Goal: Task Accomplishment & Management: Manage account settings

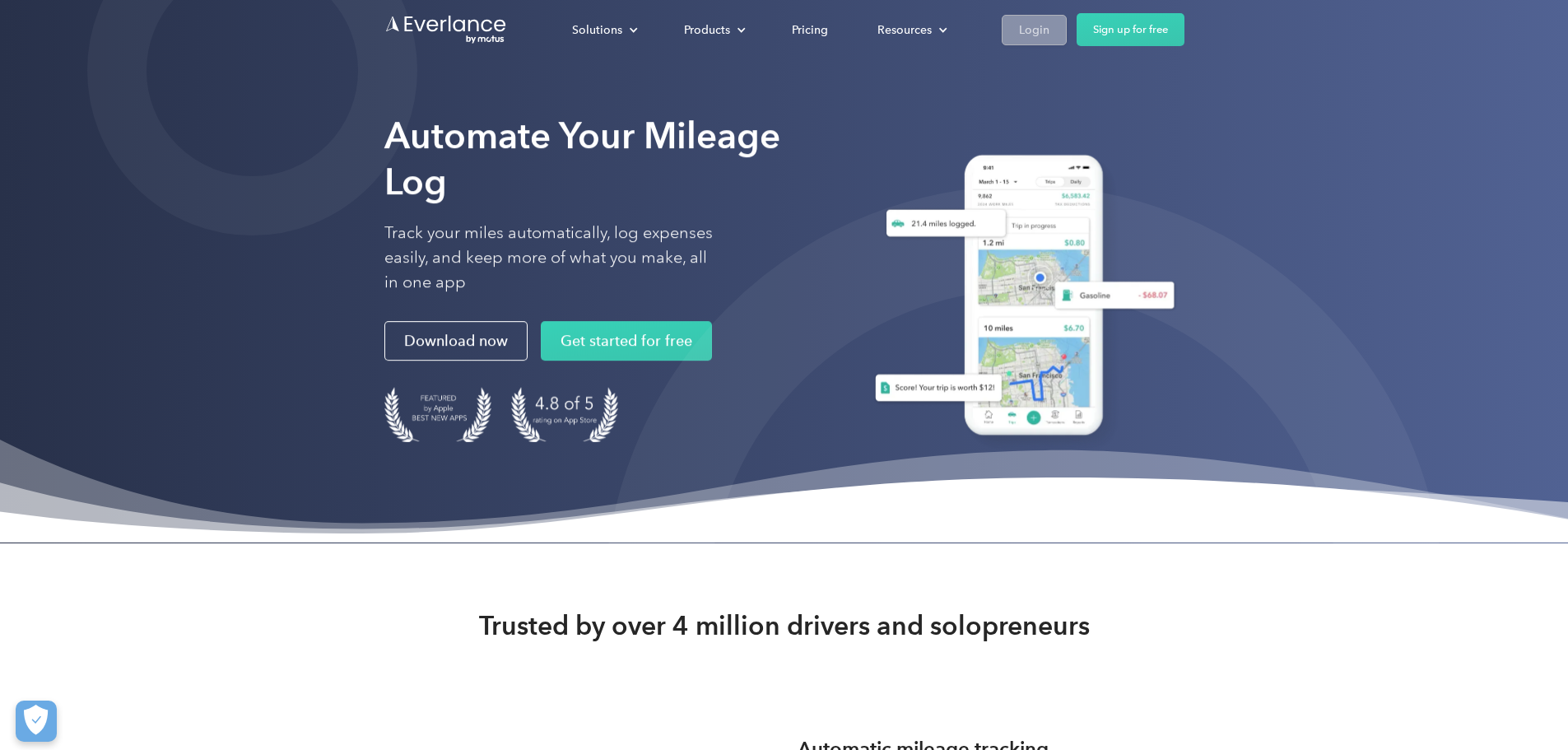
click at [1050, 24] on div "Login" at bounding box center [1035, 30] width 31 height 21
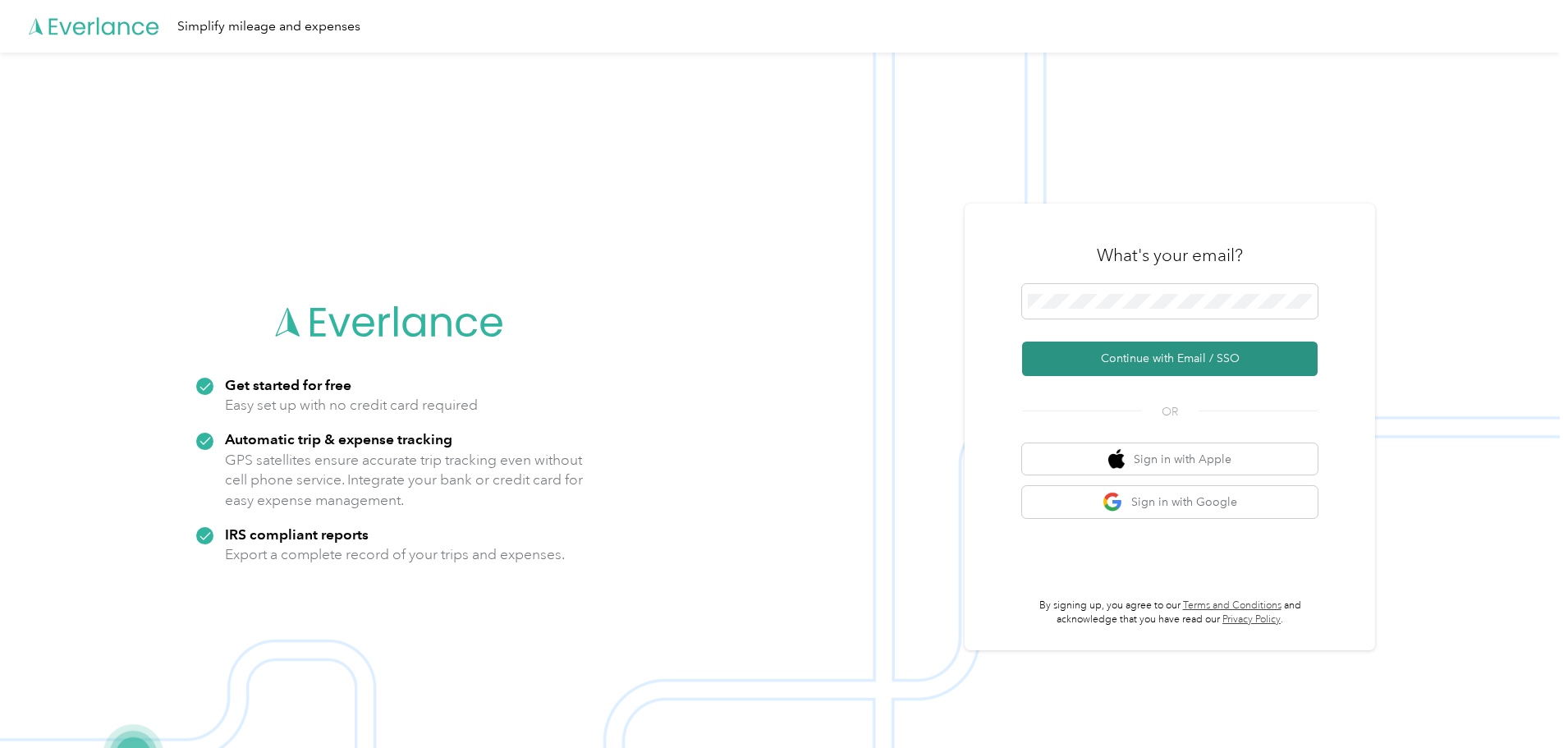
click at [1084, 356] on button "Continue with Email / SSO" at bounding box center [1169, 359] width 296 height 34
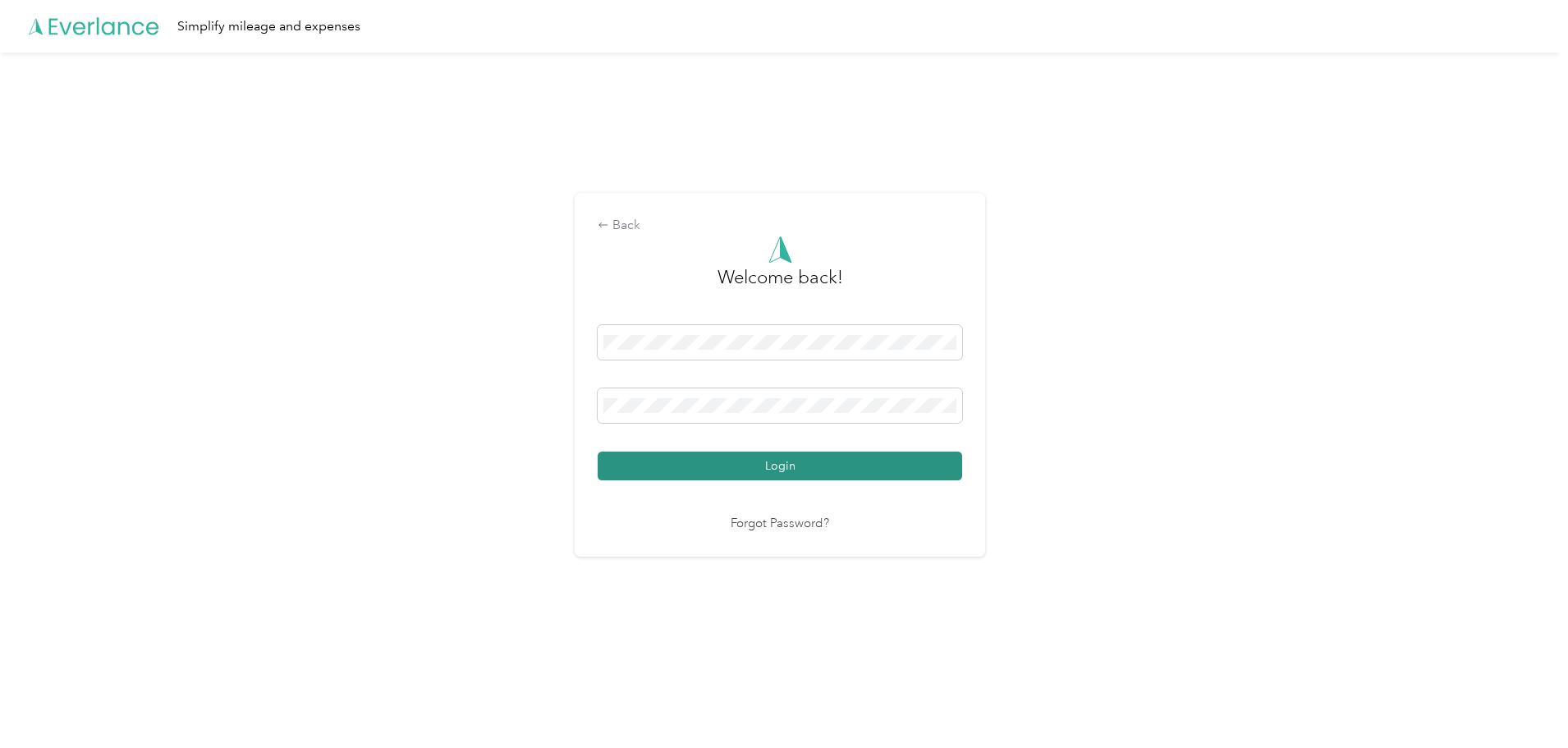
click at [881, 459] on button "Login" at bounding box center [780, 466] width 365 height 29
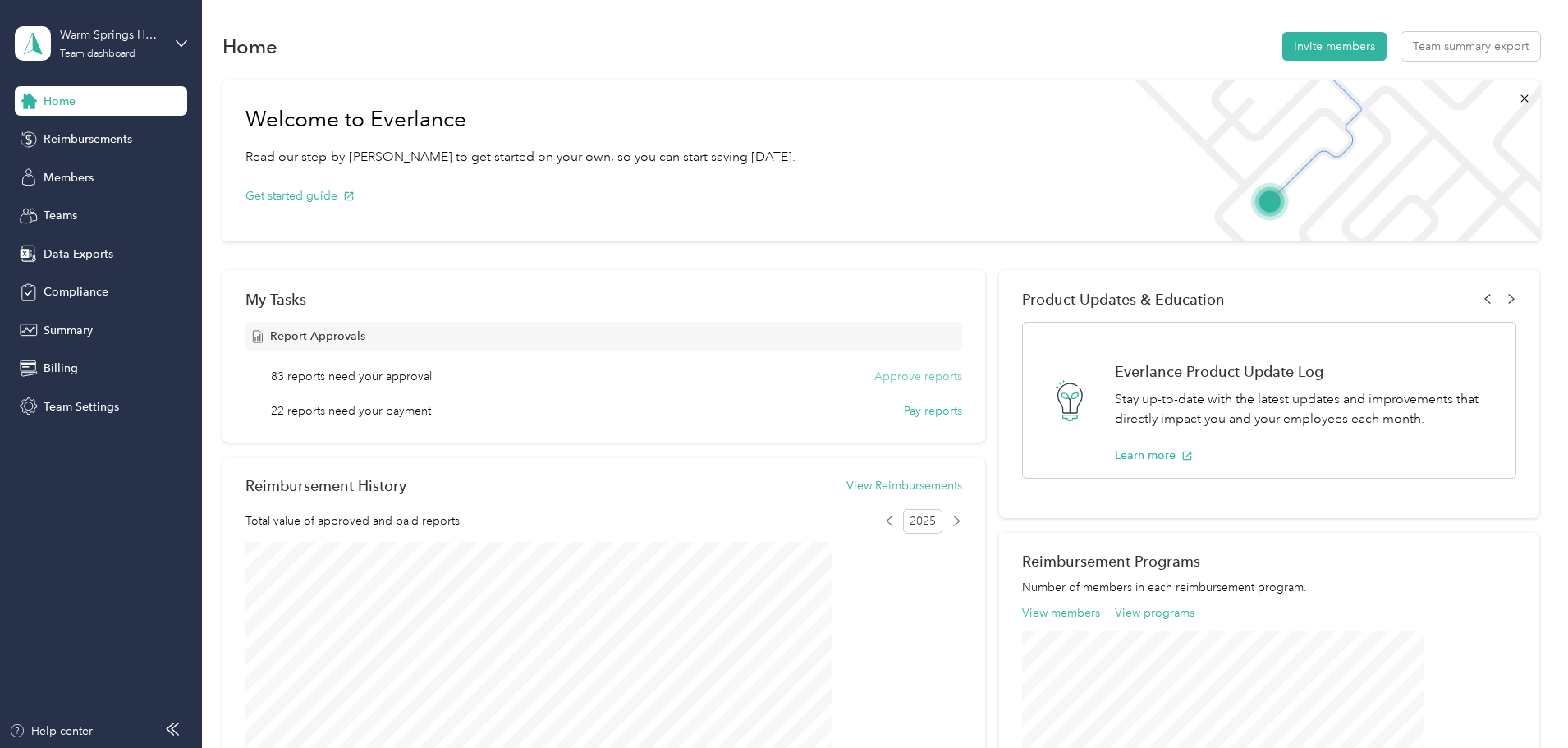
click at [892, 372] on button "Approve reports" at bounding box center [918, 376] width 88 height 17
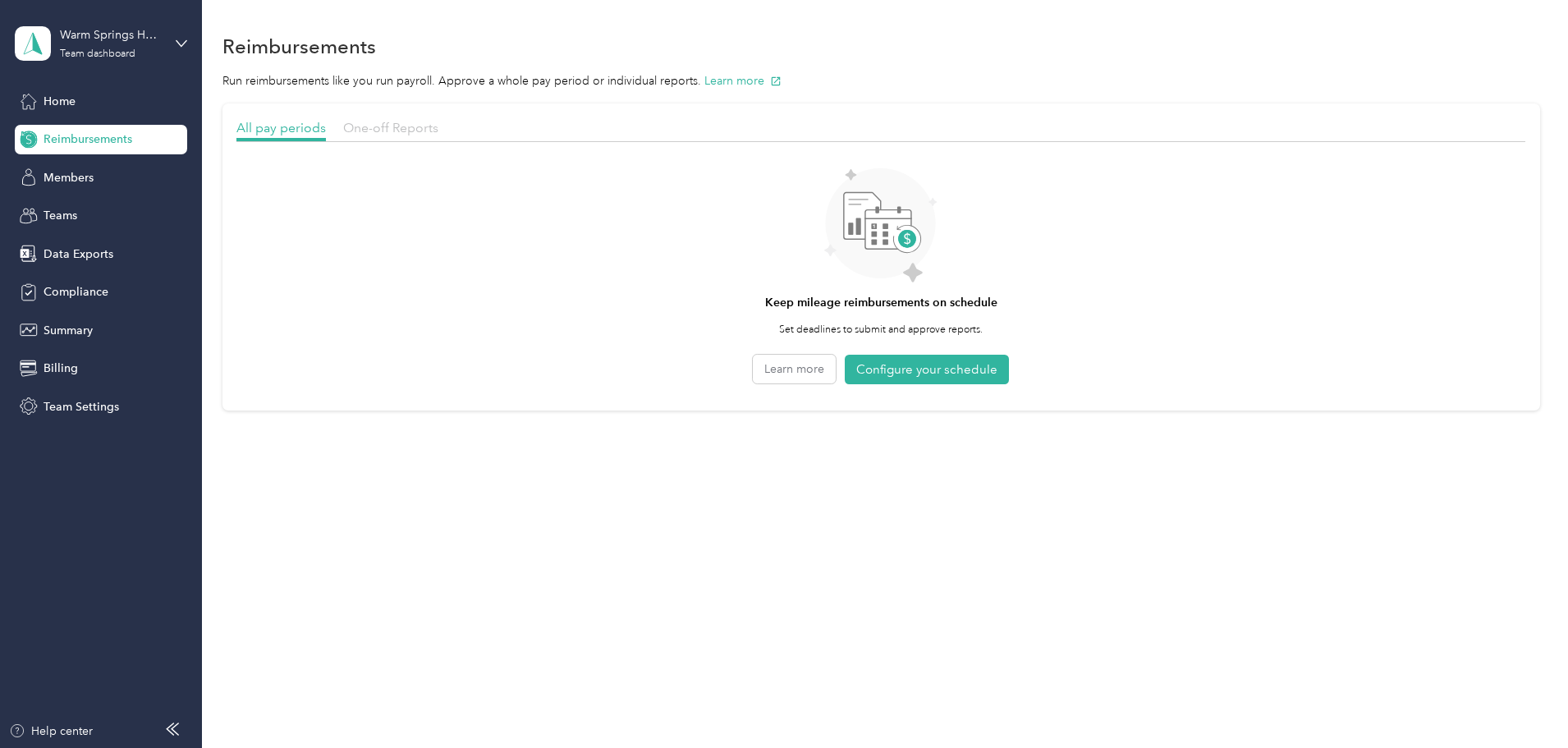
click at [439, 129] on span "One-off Reports" at bounding box center [391, 127] width 95 height 15
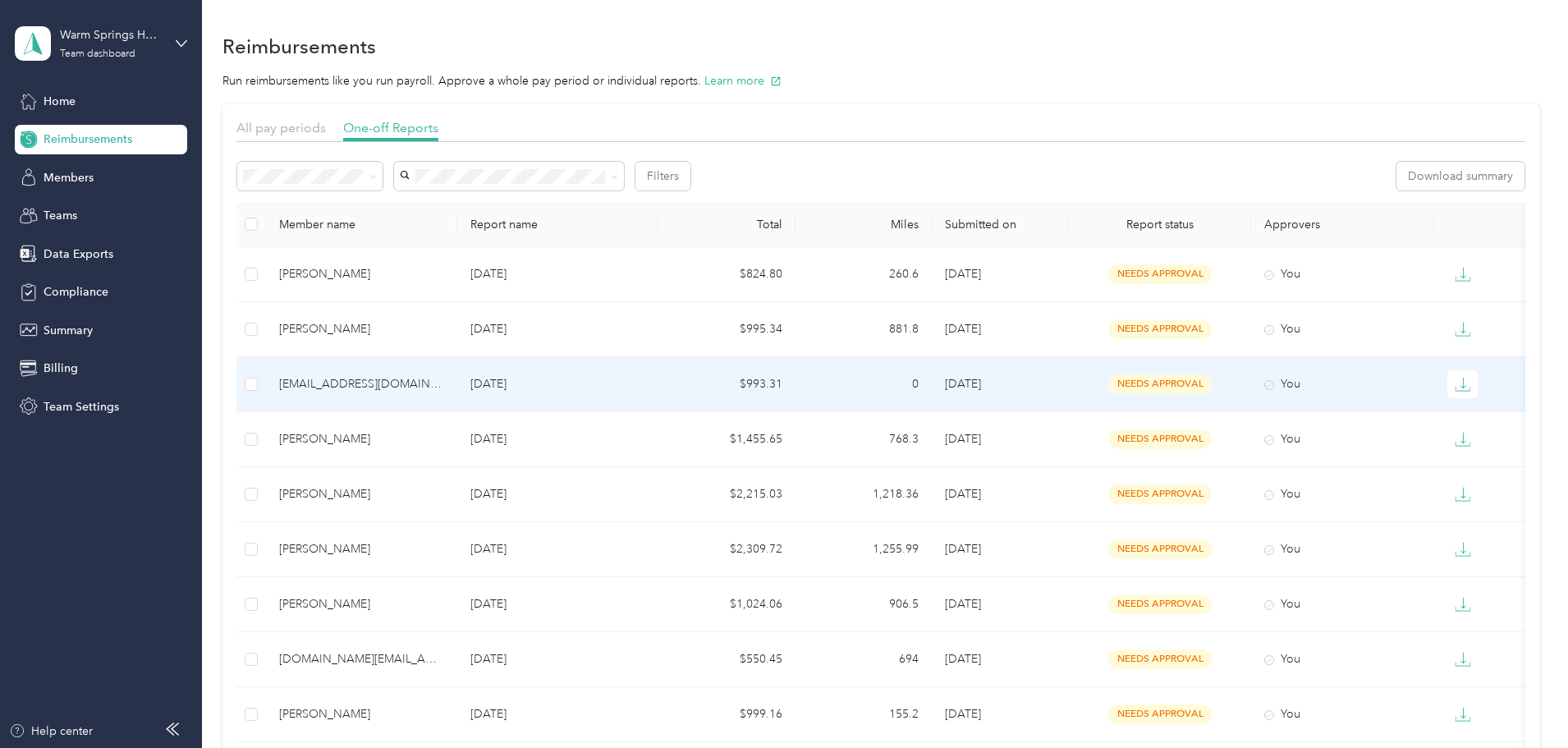
click at [795, 385] on td "$993.31" at bounding box center [727, 384] width 137 height 55
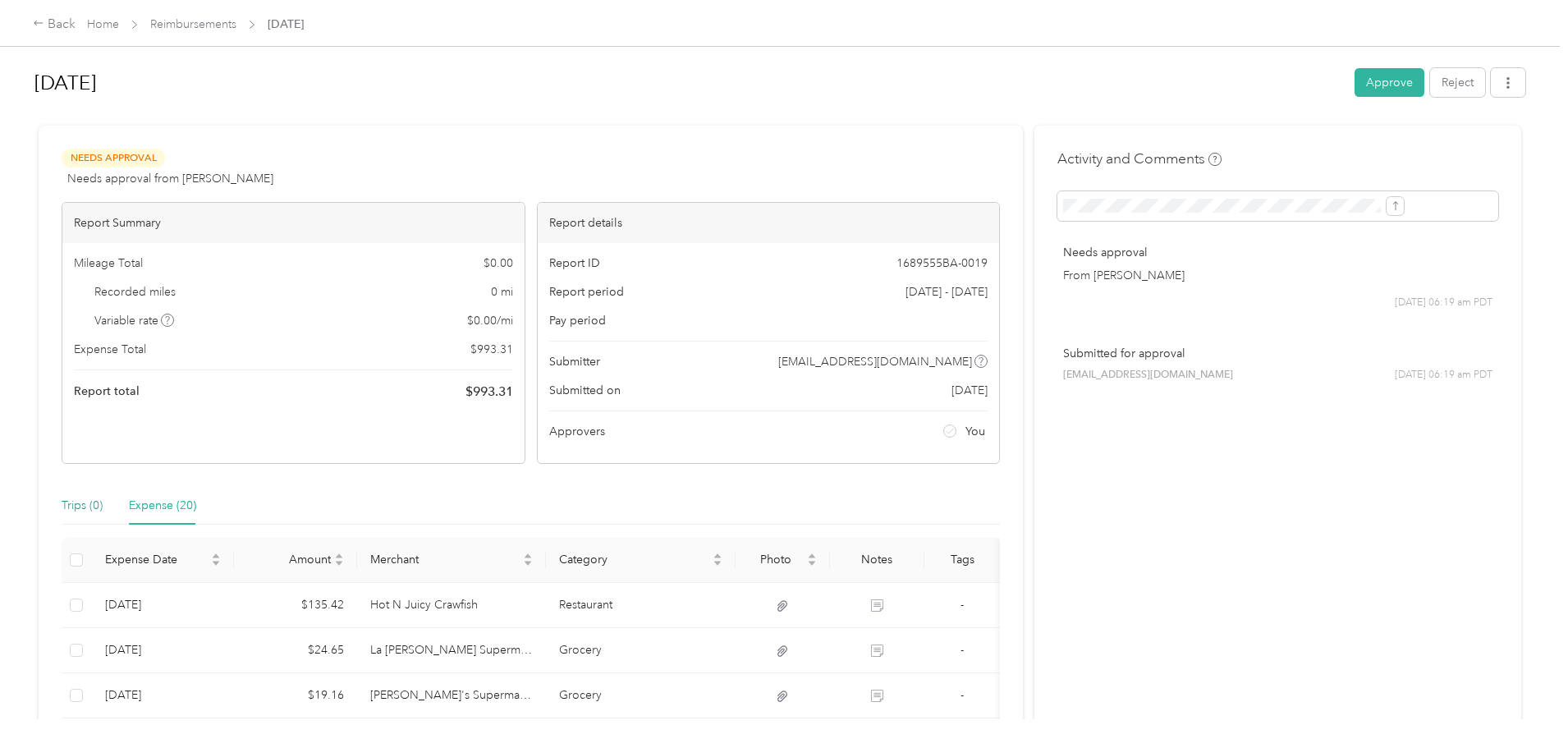
click at [102, 505] on div "Trips (0)" at bounding box center [83, 506] width 41 height 18
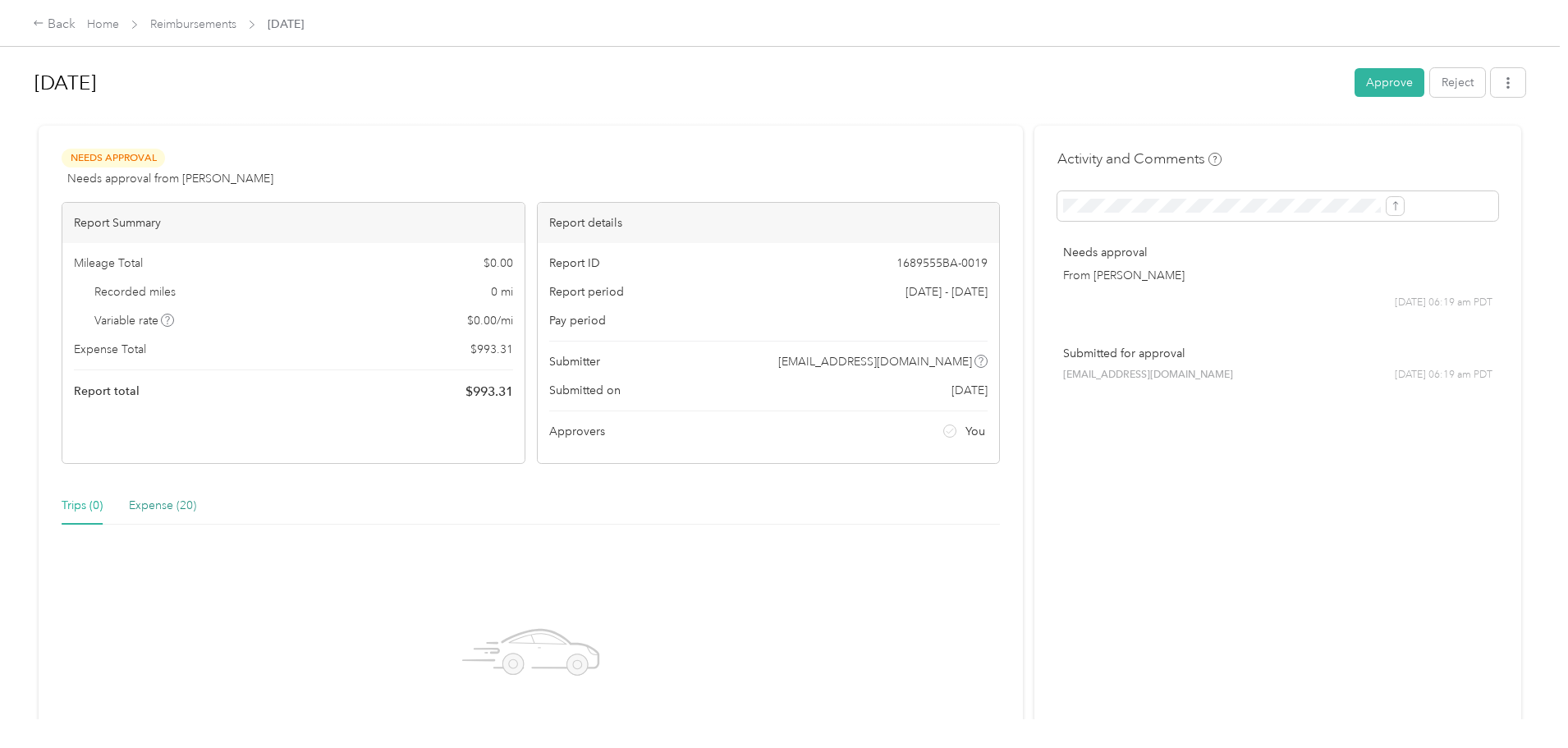
click at [196, 505] on div "Expense (20)" at bounding box center [162, 506] width 67 height 18
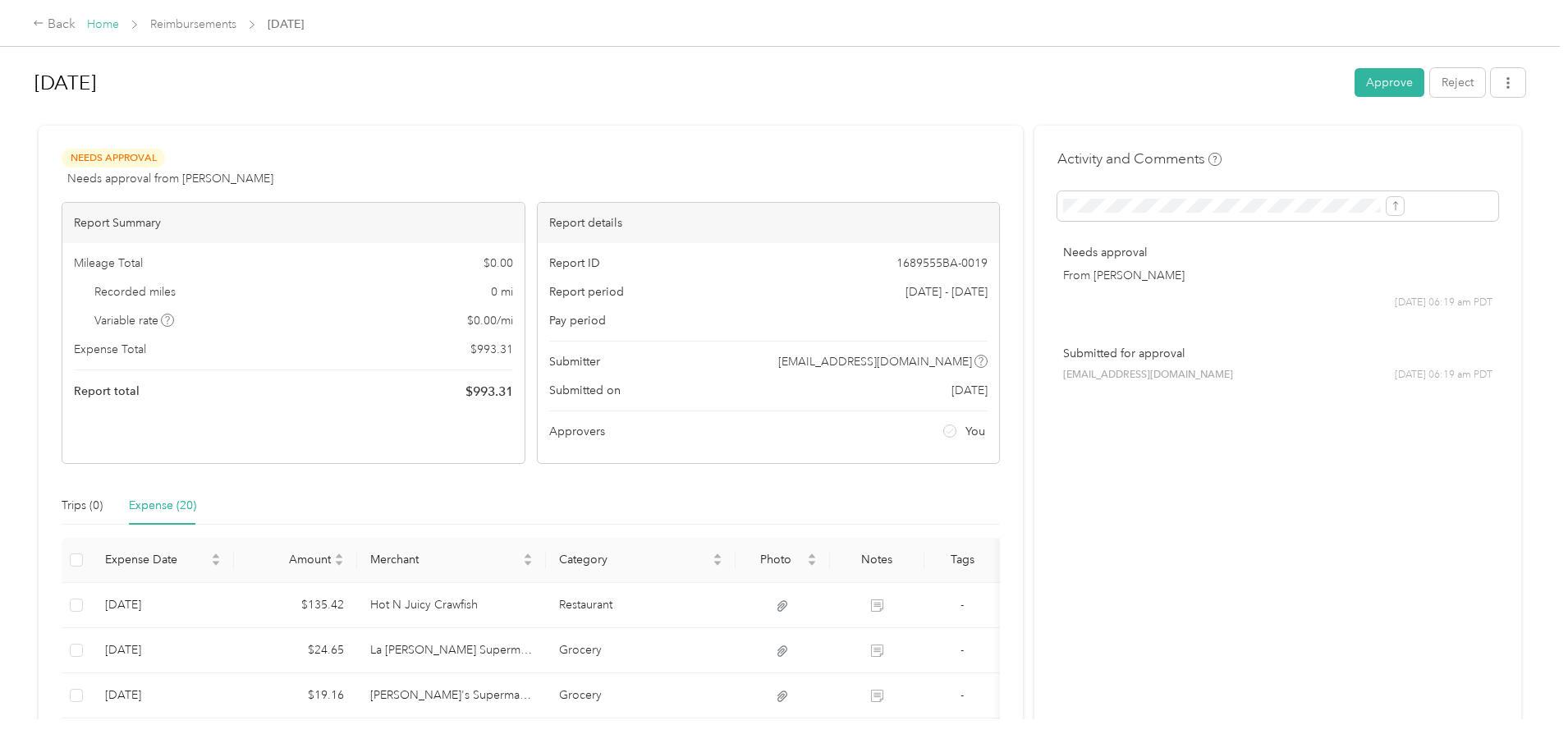
click at [119, 25] on link "Home" at bounding box center [103, 24] width 32 height 14
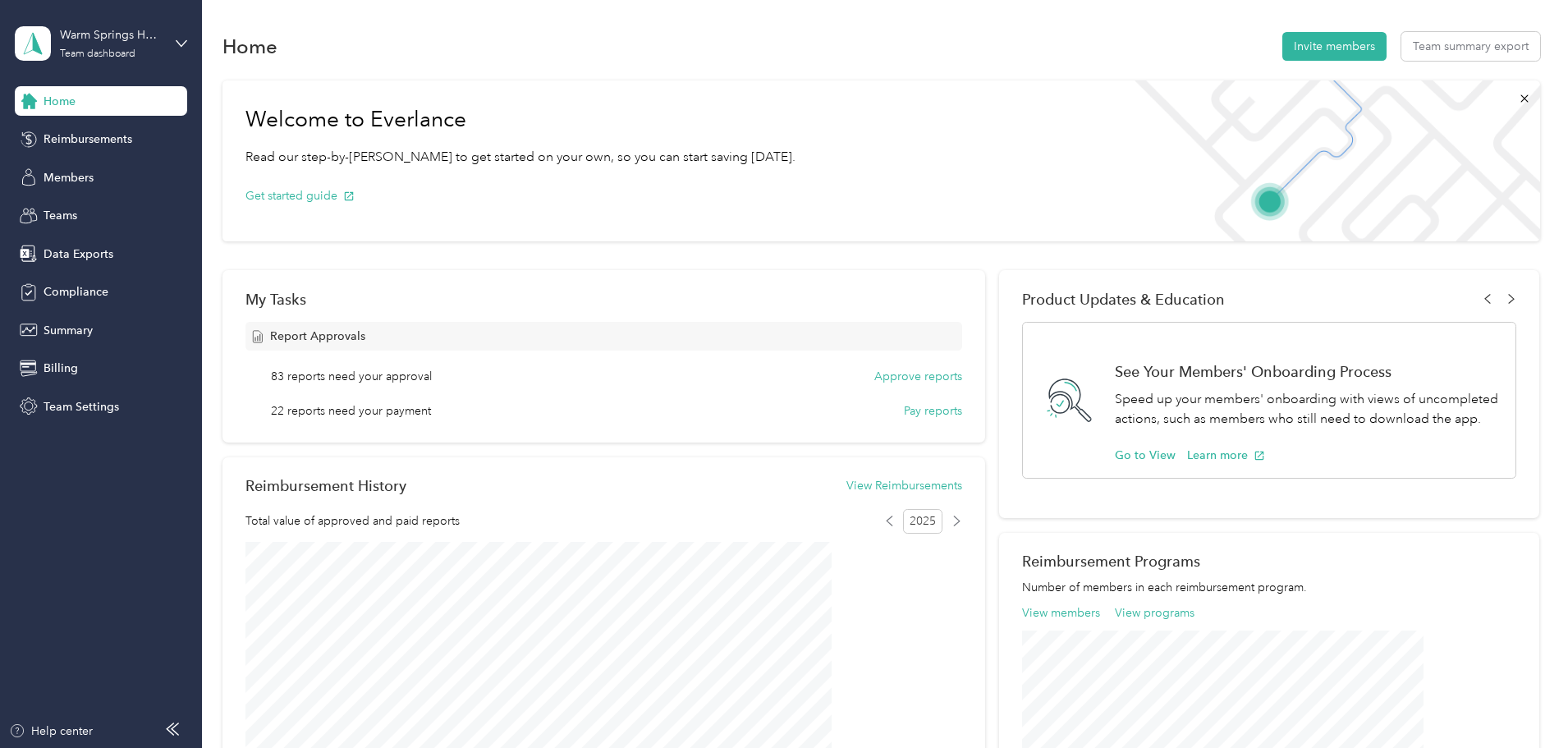
click at [176, 36] on div "Warm Springs Home Health Inc Team dashboard" at bounding box center [101, 43] width 173 height 58
click at [79, 211] on div "Log out" at bounding box center [61, 209] width 63 height 17
